Goal: Information Seeking & Learning: Learn about a topic

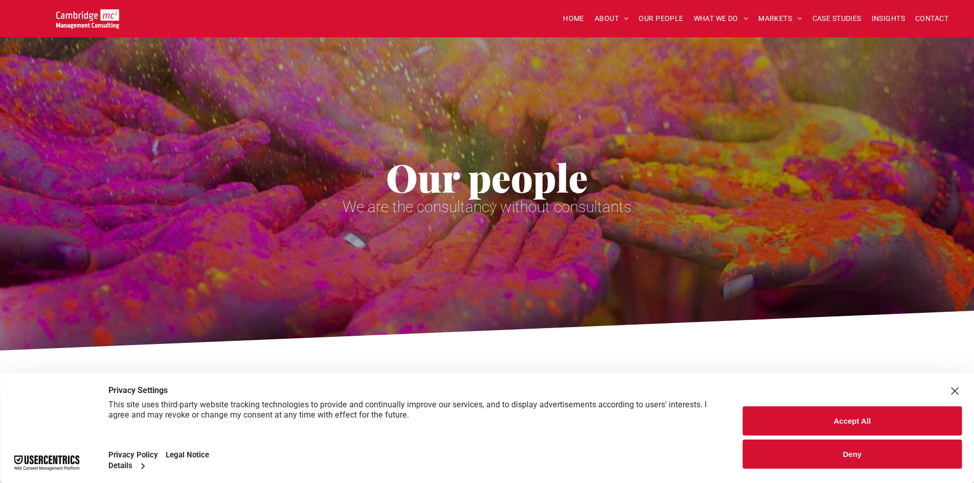
scroll to position [665, 0]
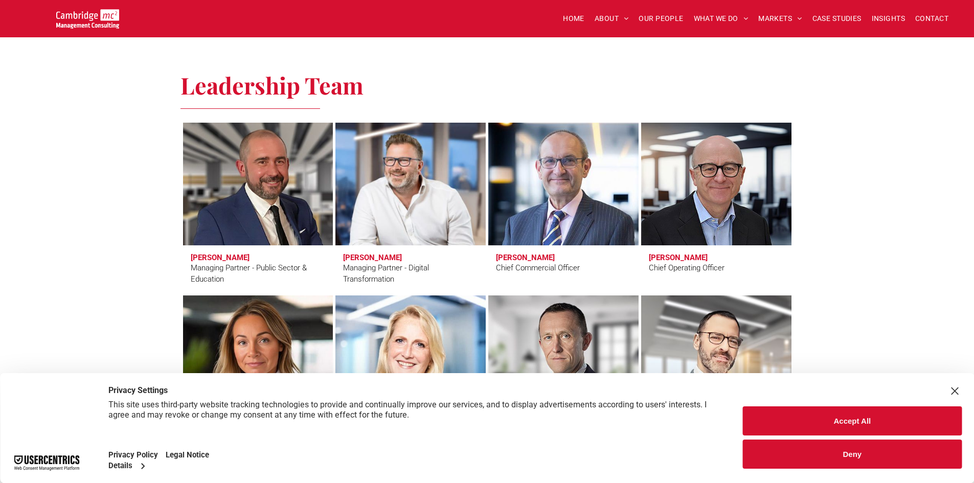
click at [426, 190] on link at bounding box center [410, 184] width 159 height 130
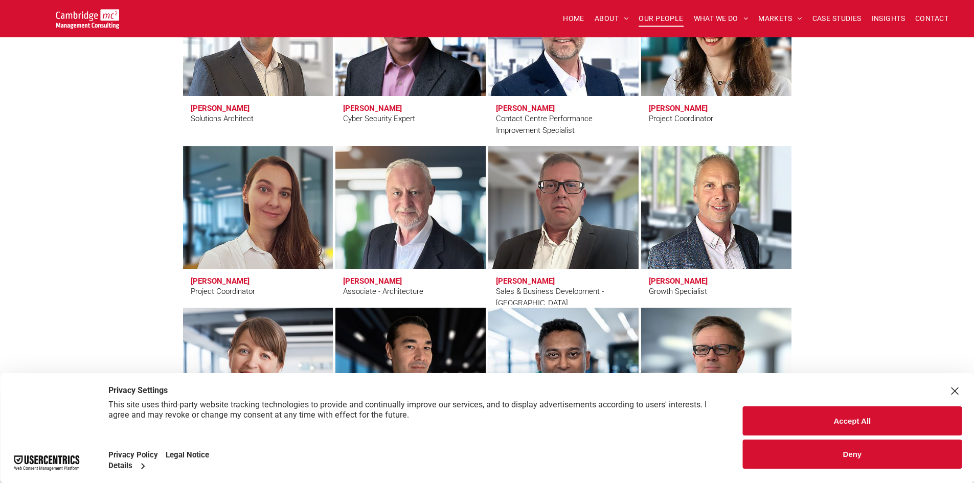
scroll to position [3170, 0]
